Goal: Task Accomplishment & Management: Manage account settings

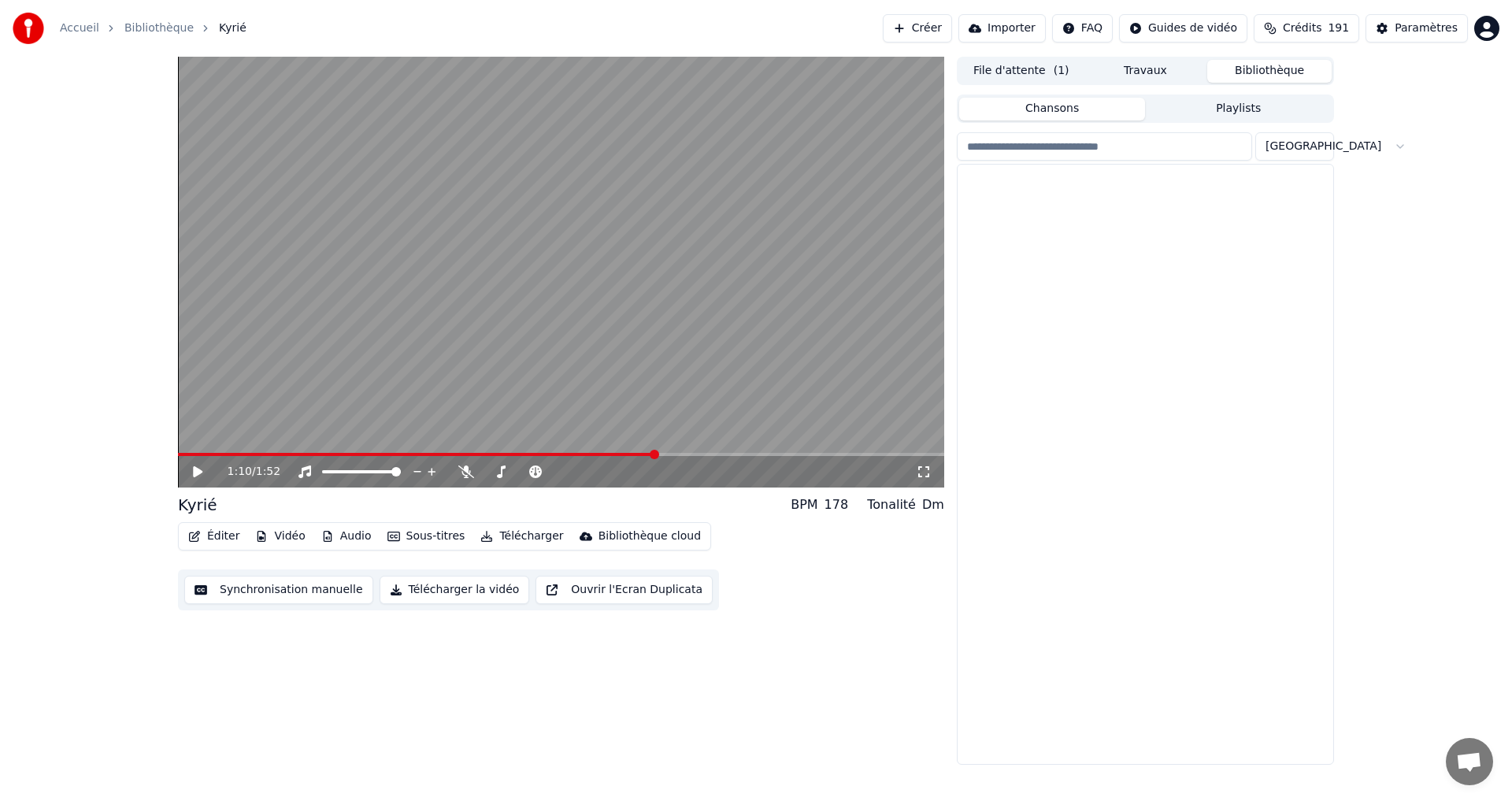
scroll to position [791, 0]
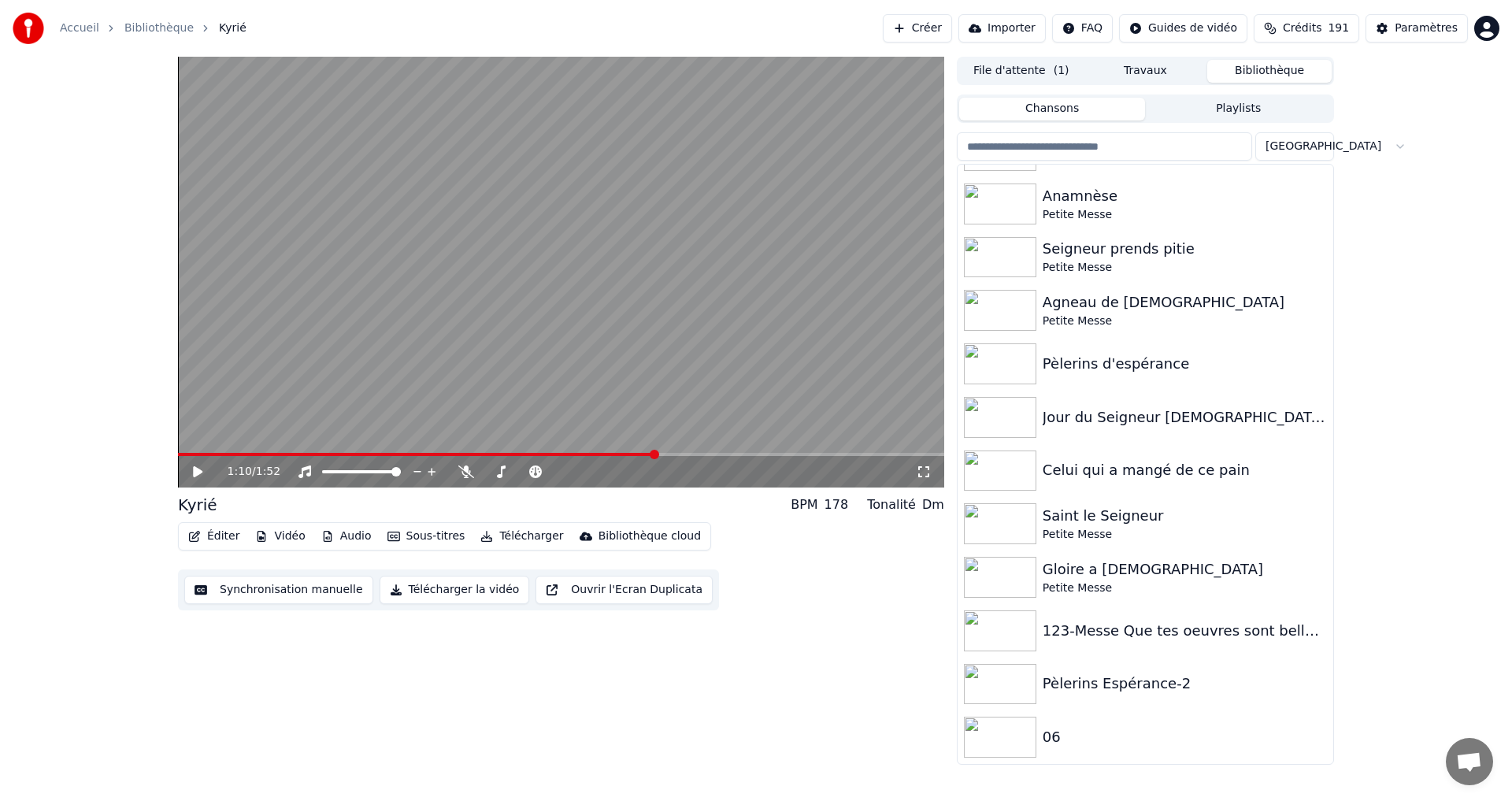
click at [31, 22] on img at bounding box center [28, 28] width 31 height 31
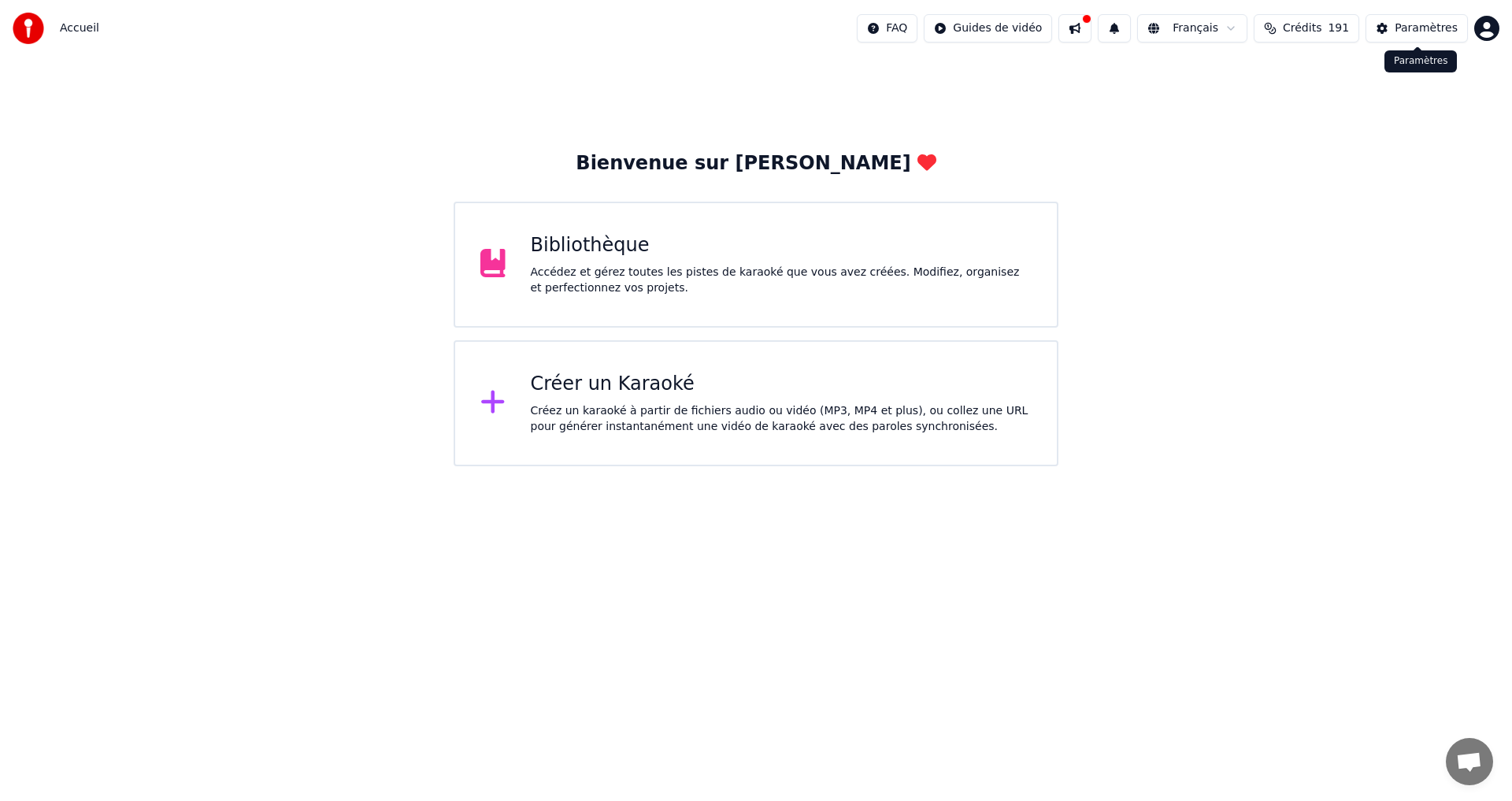
click at [1452, 30] on div "Paramètres" at bounding box center [1426, 29] width 63 height 16
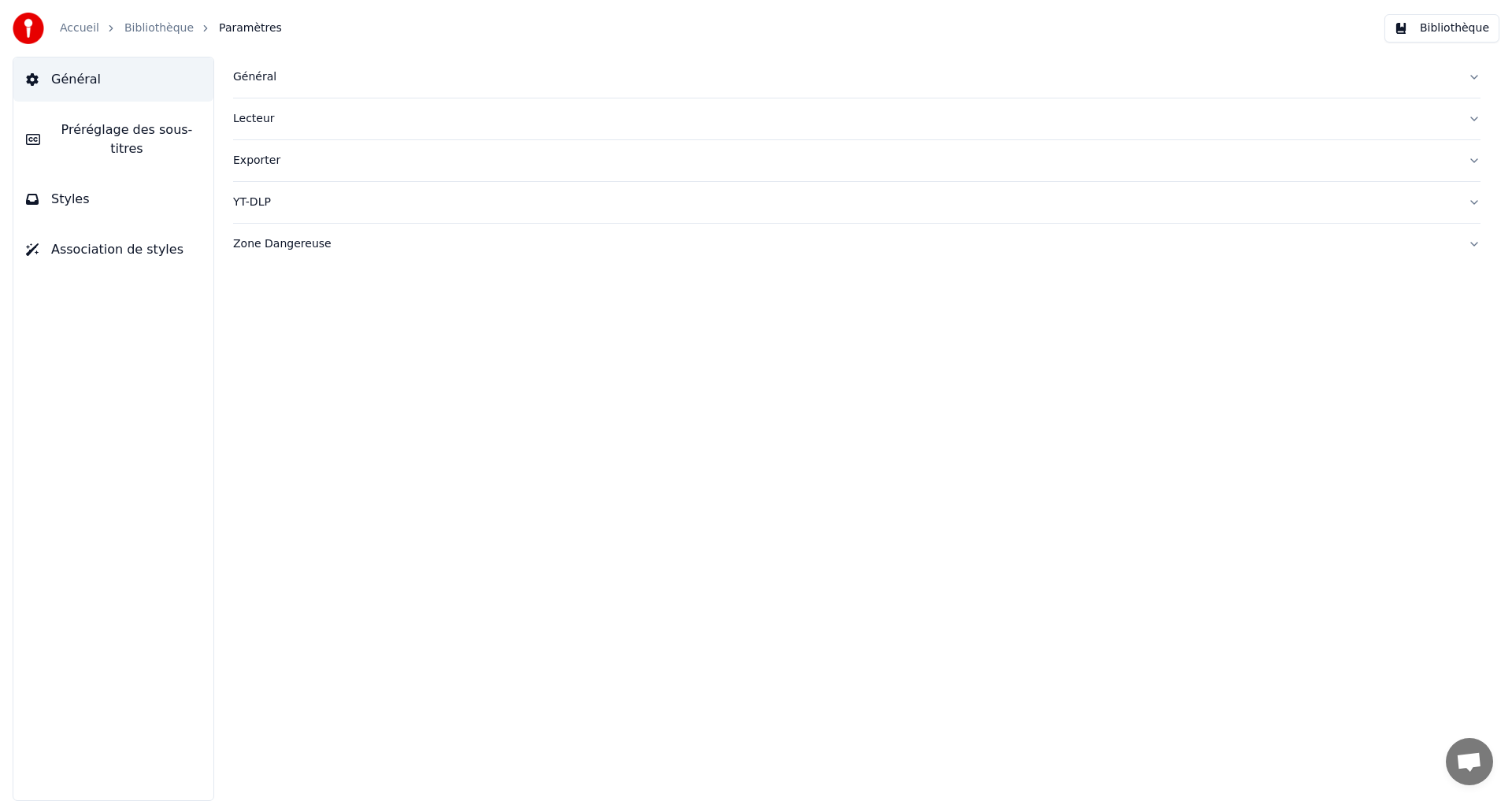
click at [71, 26] on link "Accueil" at bounding box center [80, 29] width 40 height 16
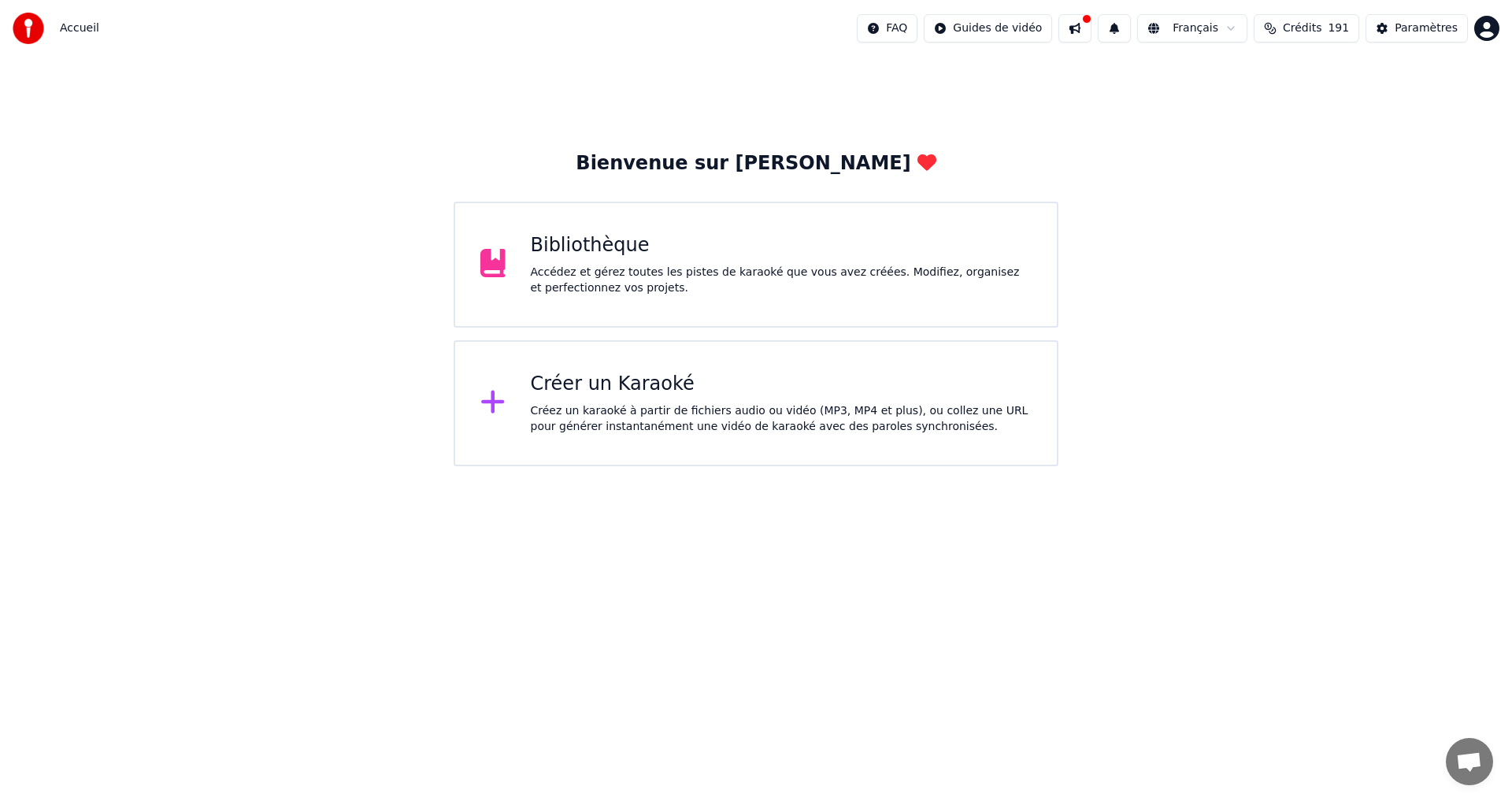
click at [1479, 29] on html "Accueil FAQ Guides de vidéo Français Crédits 191 Paramètres Bienvenue sur Youka…" at bounding box center [756, 233] width 1512 height 466
click at [1412, 158] on span "Se Déconnecter" at bounding box center [1402, 166] width 88 height 16
